Goal: Register for event/course

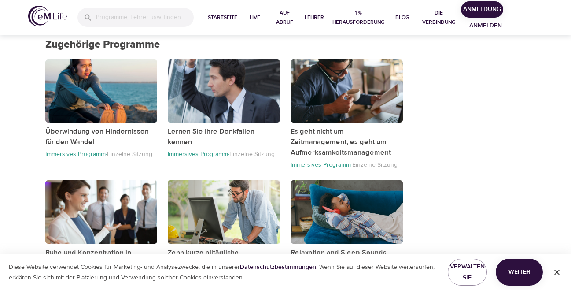
scroll to position [488, 0]
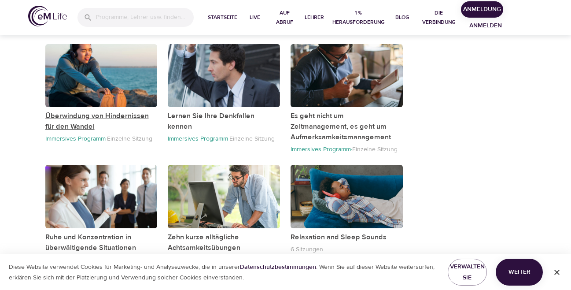
click at [81, 118] on p "Überwindung von Hindernissen für den Wandel" at bounding box center [101, 121] width 112 height 21
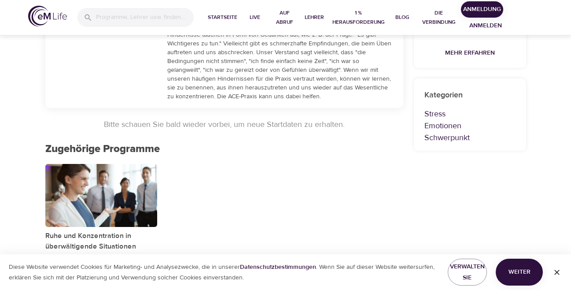
scroll to position [306, 0]
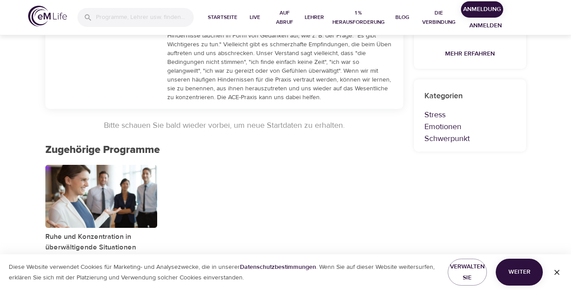
click at [245, 177] on div "Ruhe und Konzentration in überwältigende Situationen bringen Immersives Program…" at bounding box center [224, 219] width 369 height 121
click at [100, 237] on p "Ruhe und Konzentration in überwältigende Situationen bringen" at bounding box center [101, 247] width 112 height 32
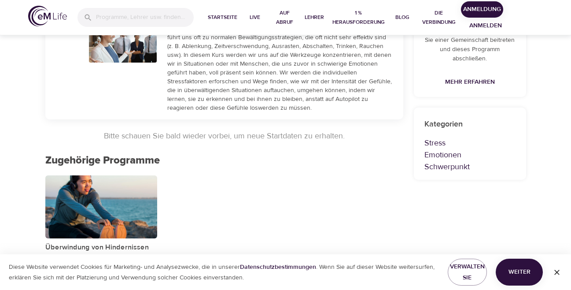
scroll to position [78, 0]
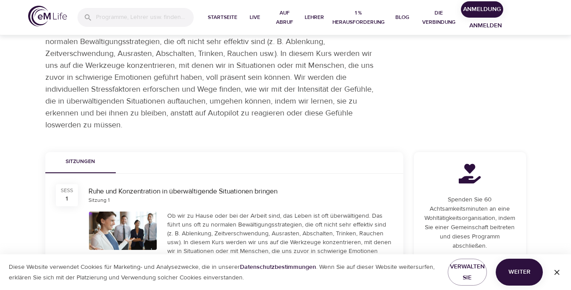
click at [136, 191] on div "Ruhe und Konzentration in überwältigende Situationen bringen" at bounding box center [241, 191] width 304 height 10
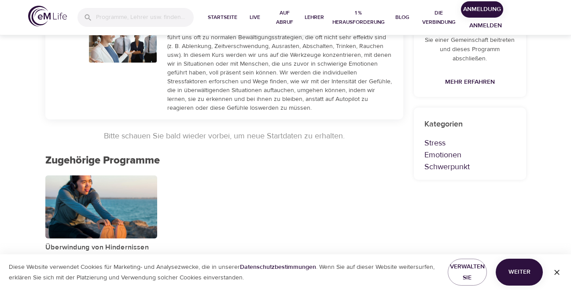
scroll to position [0, 0]
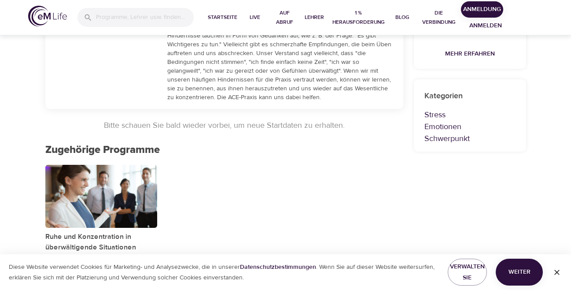
scroll to position [286, 0]
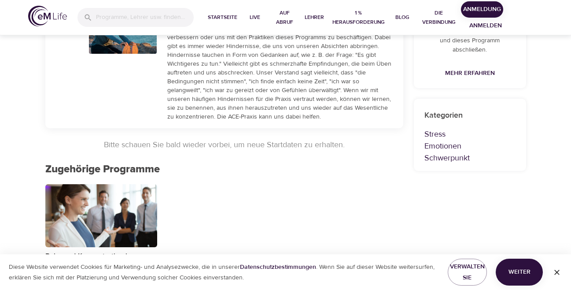
scroll to position [306, 0]
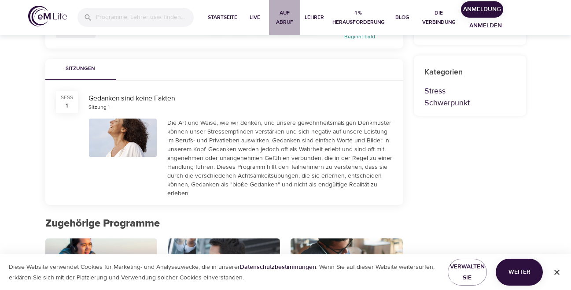
click at [283, 20] on span "Auf Abruf" at bounding box center [285, 17] width 24 height 18
select select "recent"
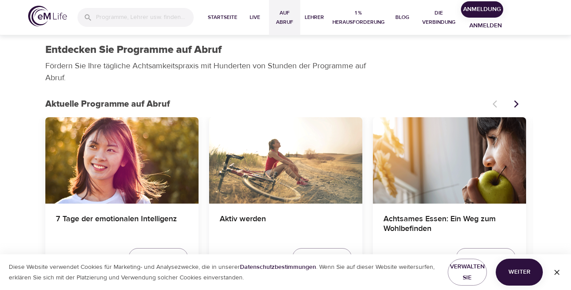
click at [485, 10] on span "Anmeldung" at bounding box center [482, 9] width 35 height 11
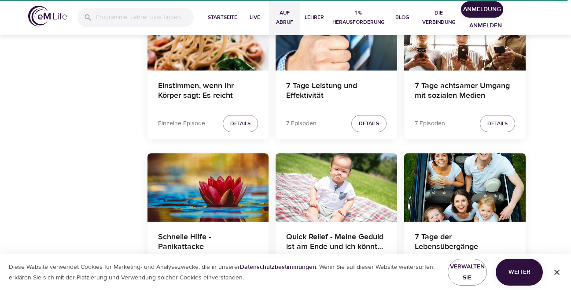
scroll to position [1312, 0]
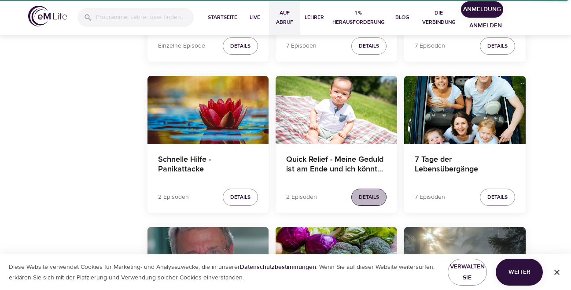
click at [376, 196] on span "Details" at bounding box center [369, 196] width 20 height 9
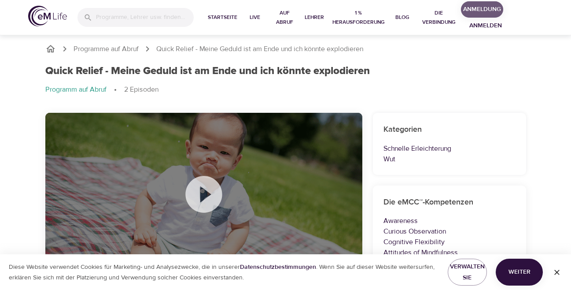
click at [487, 9] on span "Anmeldung" at bounding box center [482, 9] width 35 height 11
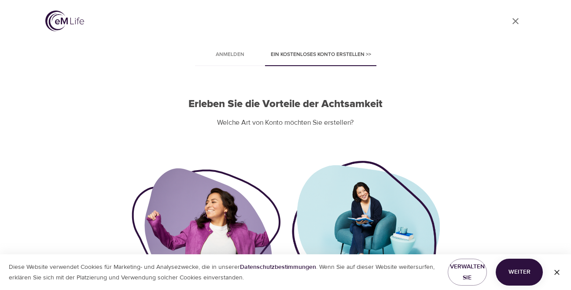
scroll to position [79, 0]
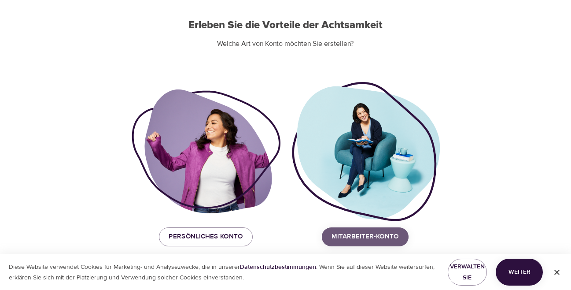
click at [372, 236] on span "Mitarbeiter-Konto" at bounding box center [365, 236] width 67 height 11
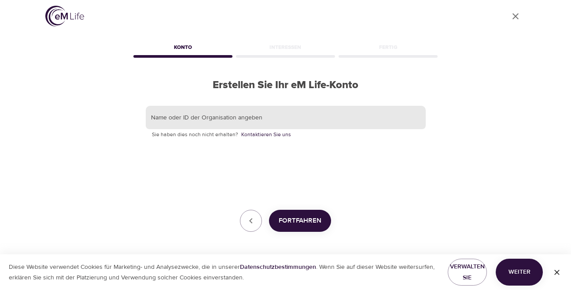
click at [257, 118] on input "text" at bounding box center [286, 118] width 280 height 24
type input "J"
click at [178, 47] on div "Konto" at bounding box center [183, 49] width 103 height 18
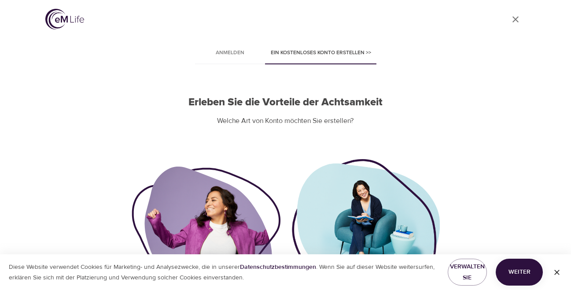
scroll to position [79, 0]
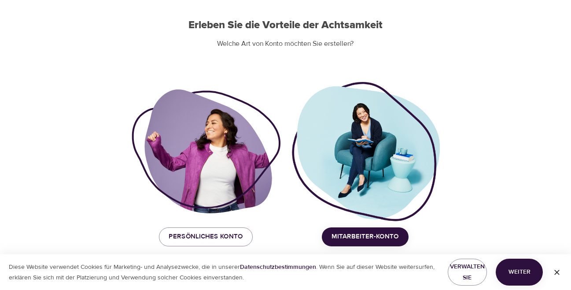
click at [357, 236] on span "Mitarbeiter-Konto" at bounding box center [365, 236] width 67 height 11
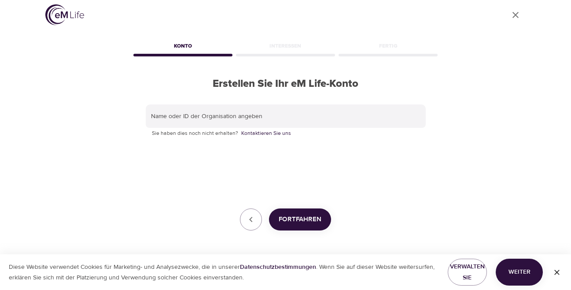
scroll to position [5, 0]
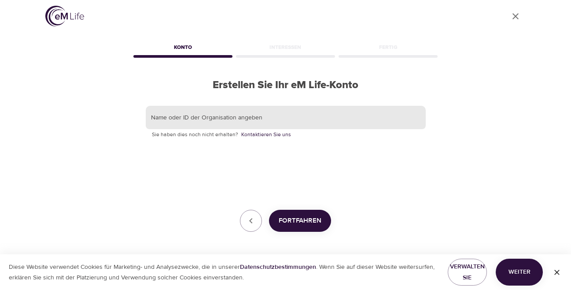
click at [181, 120] on input "text" at bounding box center [286, 118] width 280 height 24
click at [278, 50] on div "Interessen" at bounding box center [285, 49] width 103 height 18
click at [221, 117] on input "text" at bounding box center [286, 118] width 280 height 24
click at [300, 217] on span "Fortfahren" at bounding box center [300, 220] width 43 height 11
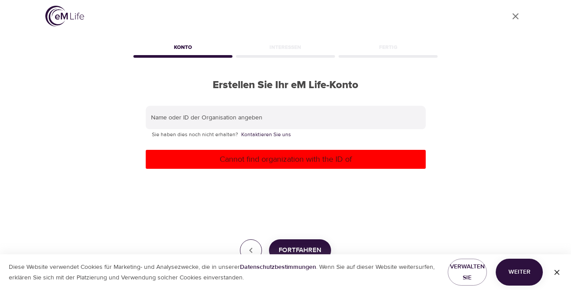
click at [251, 248] on icon "button" at bounding box center [250, 250] width 3 height 5
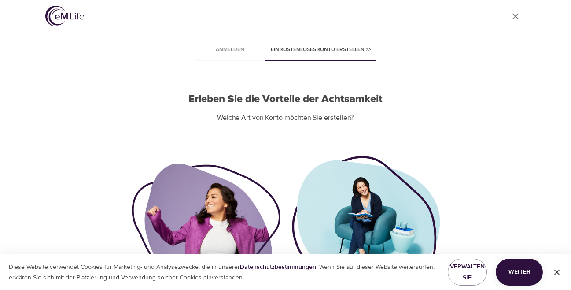
click at [234, 45] on span "Anmelden" at bounding box center [230, 49] width 60 height 9
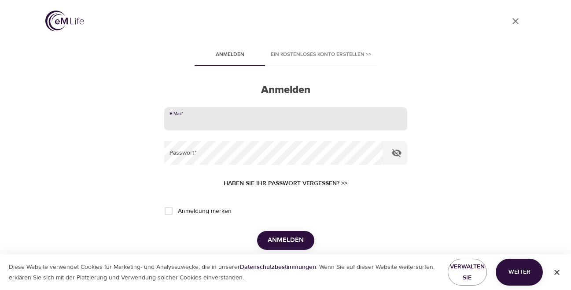
type input "andrea.dietz@gmx.de"
click at [285, 239] on button "Anmelden" at bounding box center [285, 240] width 57 height 18
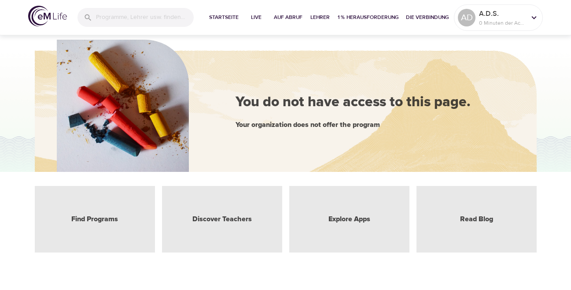
drag, startPoint x: 384, startPoint y: 99, endPoint x: 351, endPoint y: 71, distance: 43.8
click at [384, 98] on div "You do not have access to this page." at bounding box center [372, 102] width 273 height 20
click at [224, 20] on span "Startseite" at bounding box center [224, 17] width 30 height 9
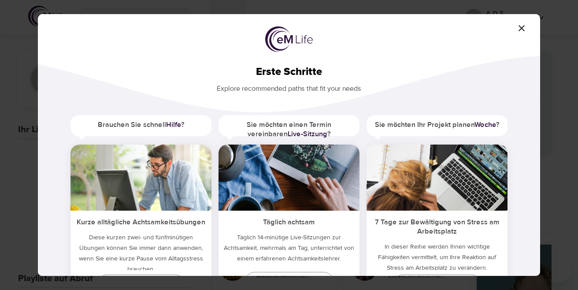
click at [521, 30] on icon "button" at bounding box center [521, 28] width 11 height 11
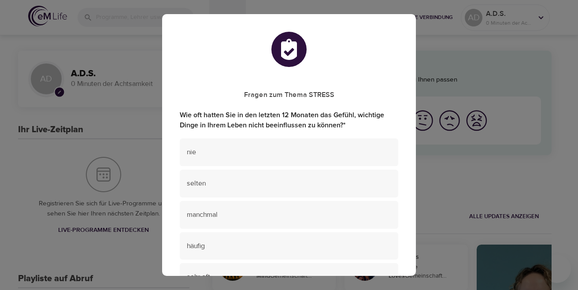
click at [152, 73] on div "Fragen zum Thema STRESS Wie oft hatten Sie in den letzten 12 Monaten das Gefühl…" at bounding box center [289, 145] width 578 height 290
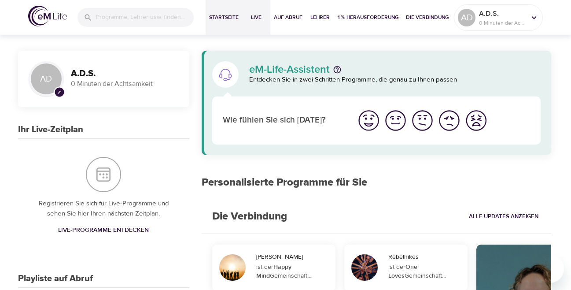
click at [259, 20] on span "Live" at bounding box center [256, 17] width 21 height 9
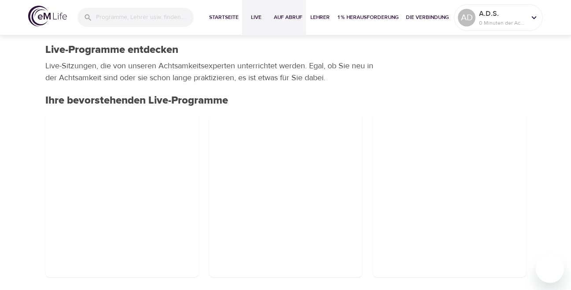
click at [285, 17] on span "Auf Abruf" at bounding box center [288, 17] width 29 height 9
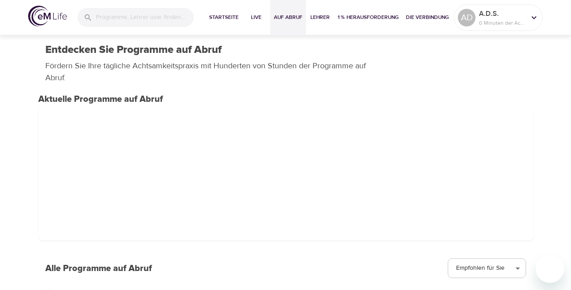
scroll to position [17, 0]
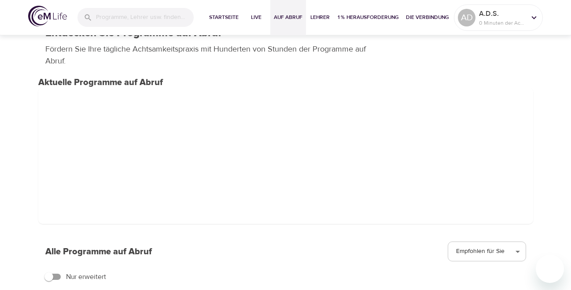
click at [157, 138] on span at bounding box center [285, 156] width 495 height 136
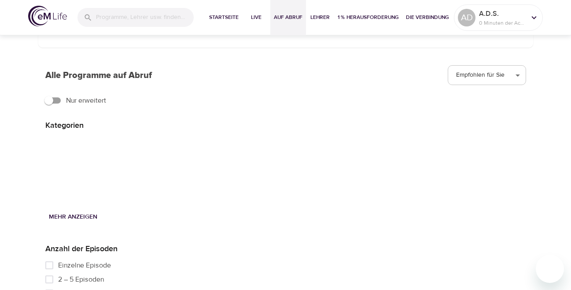
scroll to position [0, 0]
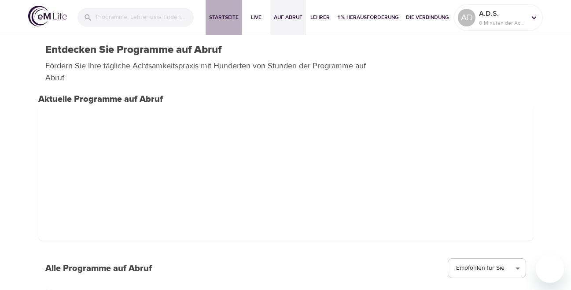
click at [220, 14] on span "Startseite" at bounding box center [224, 17] width 30 height 9
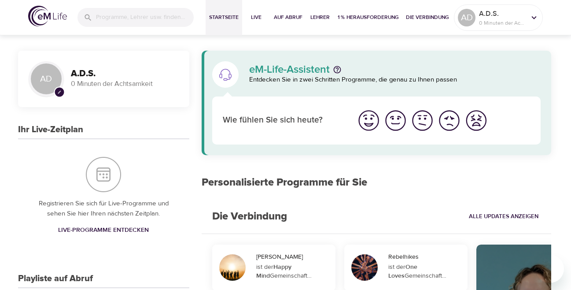
click at [128, 229] on span "Live-Programme entdecken" at bounding box center [103, 230] width 91 height 11
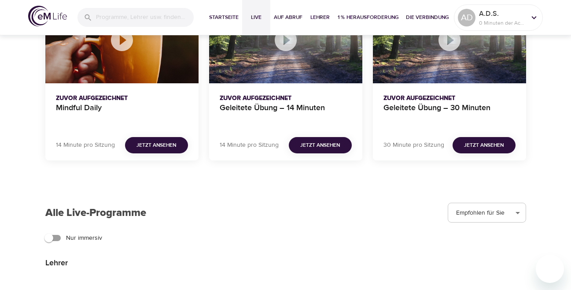
scroll to position [745, 0]
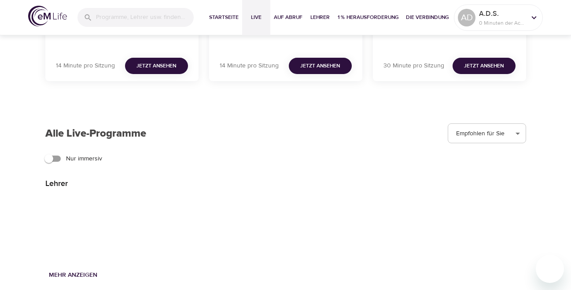
click at [52, 159] on input "Nur immersiv" at bounding box center [49, 158] width 50 height 17
click at [59, 159] on input "Nur immersiv" at bounding box center [58, 158] width 50 height 17
checkbox input "false"
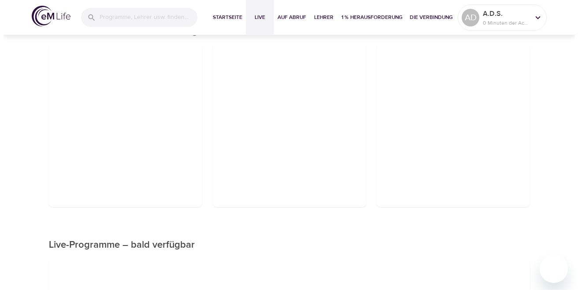
scroll to position [0, 0]
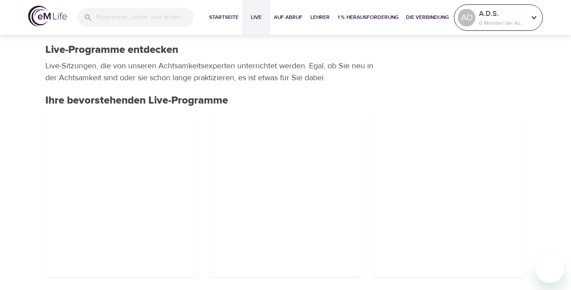
click at [533, 18] on icon at bounding box center [534, 18] width 10 height 10
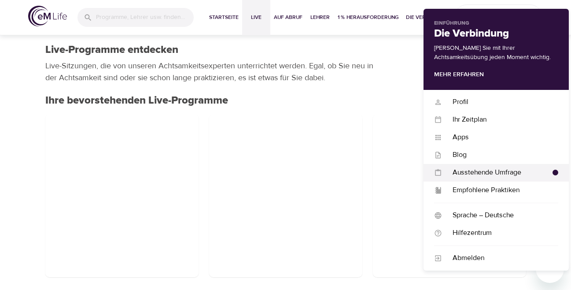
click at [494, 175] on div "Ausstehende Umfrage" at bounding box center [497, 172] width 111 height 10
